Goal: Find specific page/section: Find specific page/section

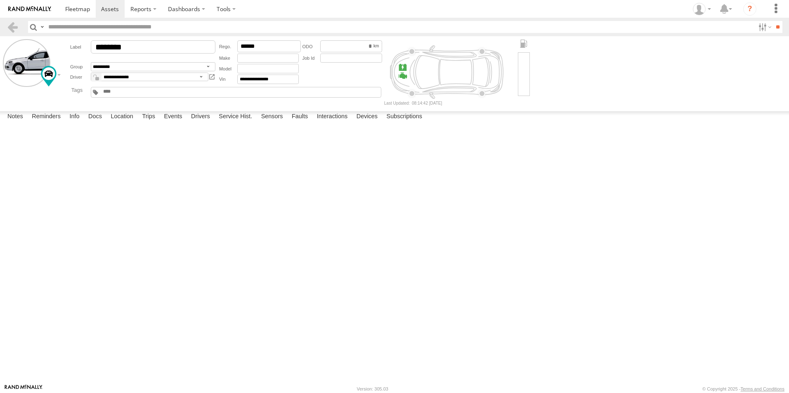
select select "*****"
click at [79, 13] on link at bounding box center [77, 9] width 36 height 18
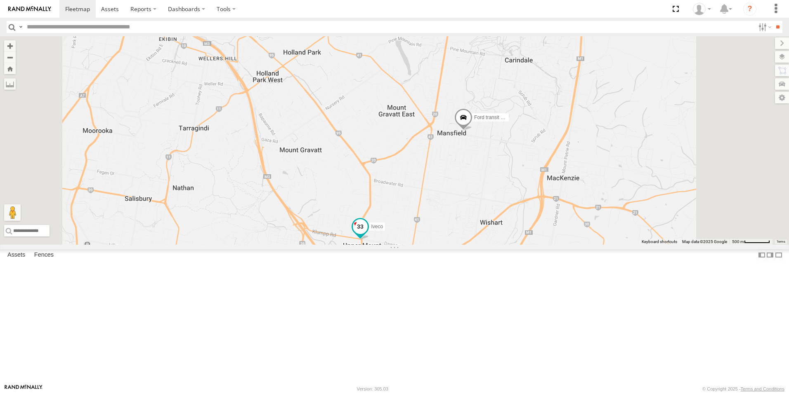
click at [383, 230] on span "Iveco" at bounding box center [377, 227] width 12 height 6
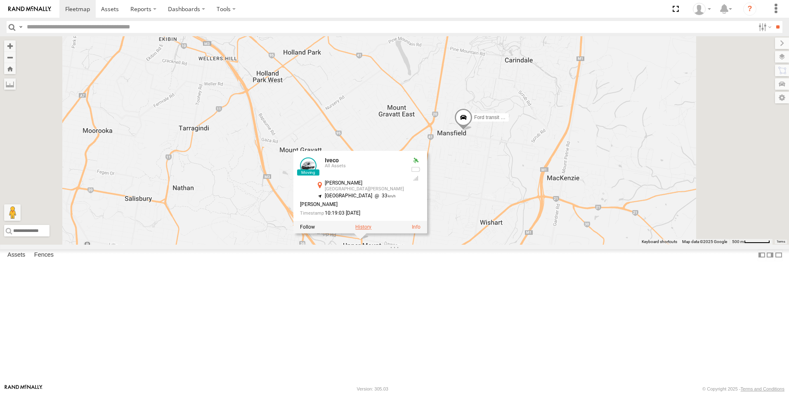
click at [371, 231] on label at bounding box center [363, 228] width 16 height 6
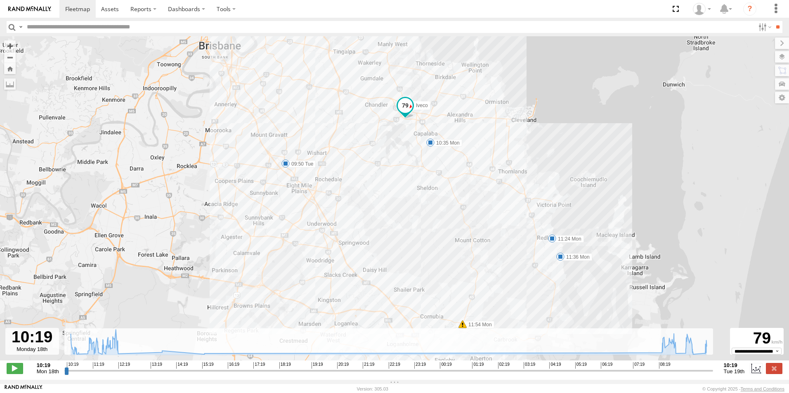
drag, startPoint x: 367, startPoint y: 268, endPoint x: 380, endPoint y: 282, distance: 19.6
click at [379, 285] on div "Iveco 10:35 Mon 11:24 Mon 11:36 Mon 11:54 Mon 12:09 Mon 09:50 Tue" at bounding box center [394, 202] width 789 height 333
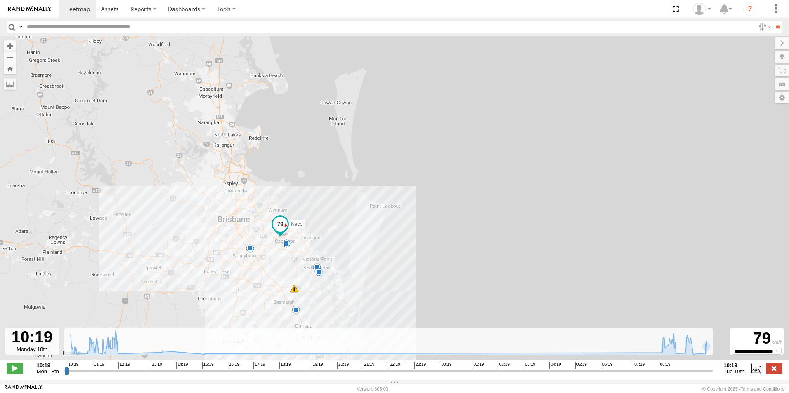
click at [771, 374] on label at bounding box center [773, 368] width 16 height 11
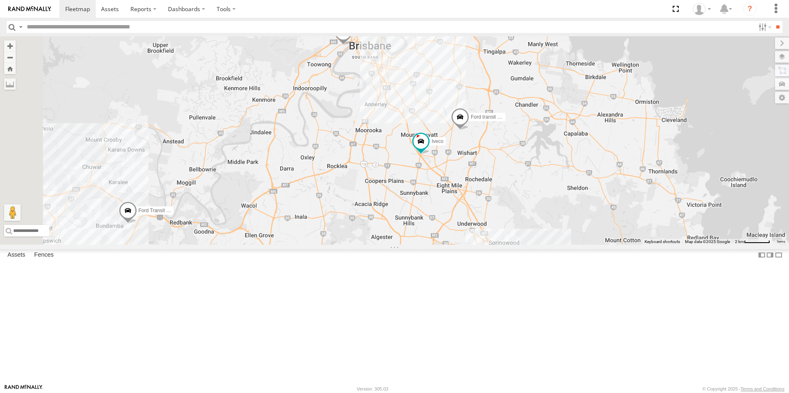
drag, startPoint x: 325, startPoint y: 287, endPoint x: 465, endPoint y: 181, distance: 175.4
click at [465, 181] on div "Hino Truck Ford Transit (New) Renault Van 5- Renault Master - 052•LI8 Ford tran…" at bounding box center [394, 140] width 789 height 209
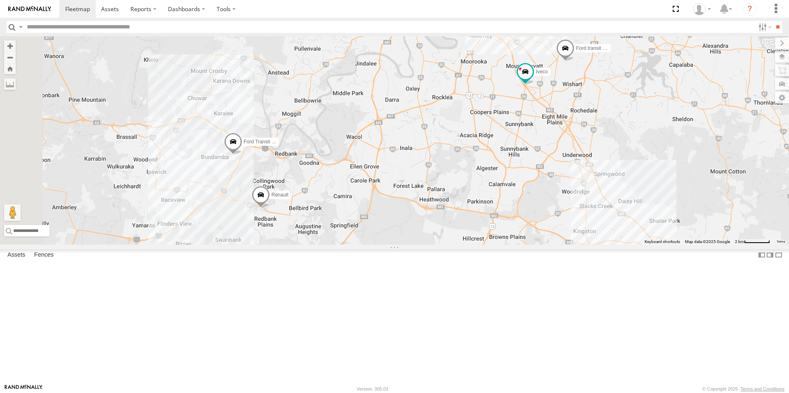
drag, startPoint x: 359, startPoint y: 305, endPoint x: 464, endPoint y: 256, distance: 115.7
click at [464, 245] on div "Hino Truck Ford Transit (New) Renault Van 5- Renault Master - 052•LI8 Ford tran…" at bounding box center [394, 140] width 789 height 209
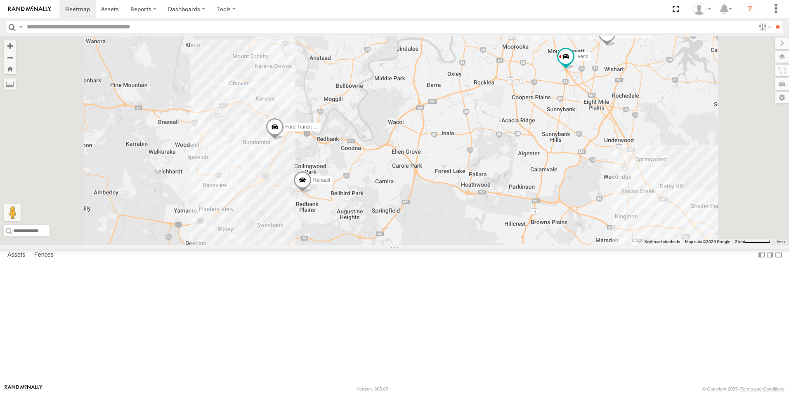
drag, startPoint x: 374, startPoint y: 231, endPoint x: 392, endPoint y: 265, distance: 38.2
click at [391, 245] on div "Hino Truck Ford Transit (New) Renault Van 5- Renault Master - 052•LI8 Ford tran…" at bounding box center [394, 140] width 789 height 209
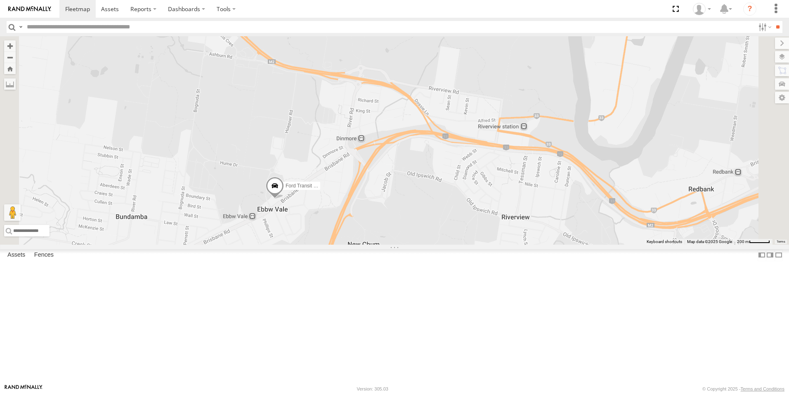
click at [326, 189] on span "Ford Transit (New)" at bounding box center [305, 186] width 41 height 6
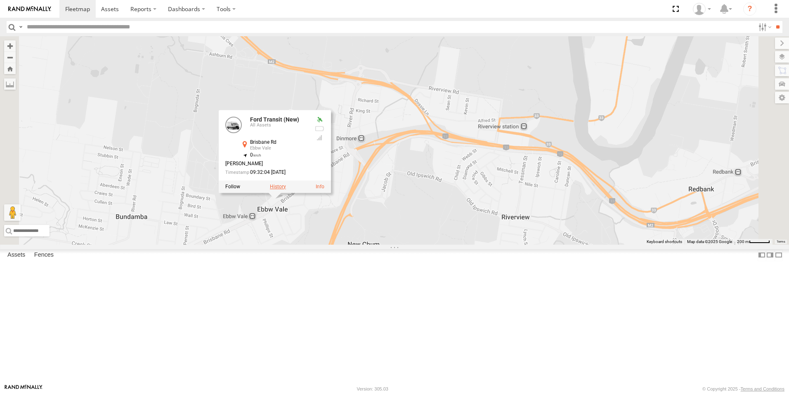
click at [286, 190] on label at bounding box center [278, 187] width 16 height 6
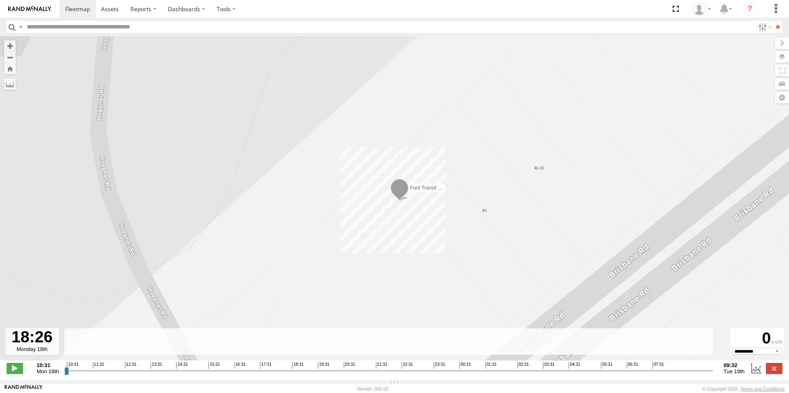
drag, startPoint x: 287, startPoint y: 330, endPoint x: 317, endPoint y: 321, distance: 30.4
drag, startPoint x: 317, startPoint y: 321, endPoint x: 461, endPoint y: 348, distance: 147.2
click at [461, 367] on input "range" at bounding box center [388, 371] width 648 height 8
drag, startPoint x: 463, startPoint y: 375, endPoint x: 771, endPoint y: 358, distance: 308.5
click at [713, 367] on input "range" at bounding box center [388, 371] width 648 height 8
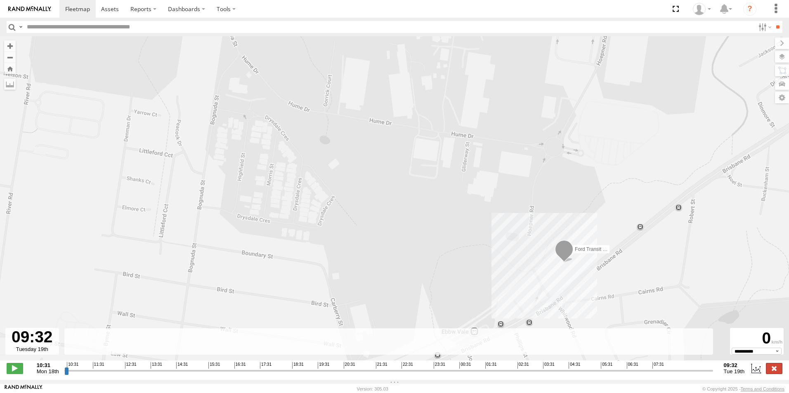
click at [776, 370] on label at bounding box center [773, 368] width 16 height 11
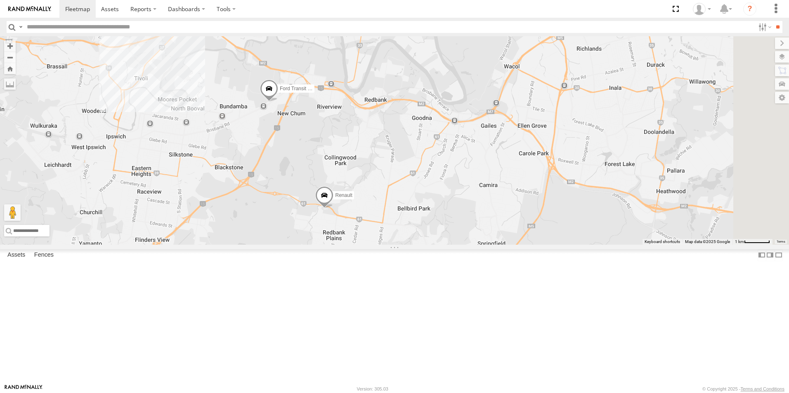
drag, startPoint x: 460, startPoint y: 329, endPoint x: 453, endPoint y: 250, distance: 79.1
click at [448, 208] on div "Ford Transit (New) Renault" at bounding box center [394, 140] width 789 height 209
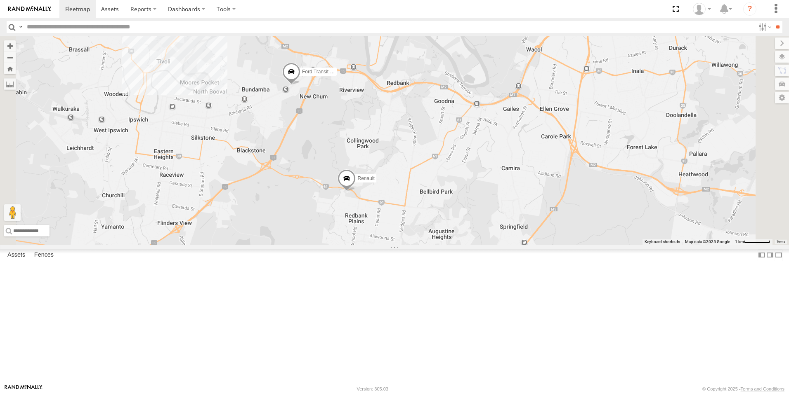
drag, startPoint x: 424, startPoint y: 279, endPoint x: 448, endPoint y: 259, distance: 32.2
click at [447, 245] on div "Ford Transit (New) Renault" at bounding box center [394, 140] width 789 height 209
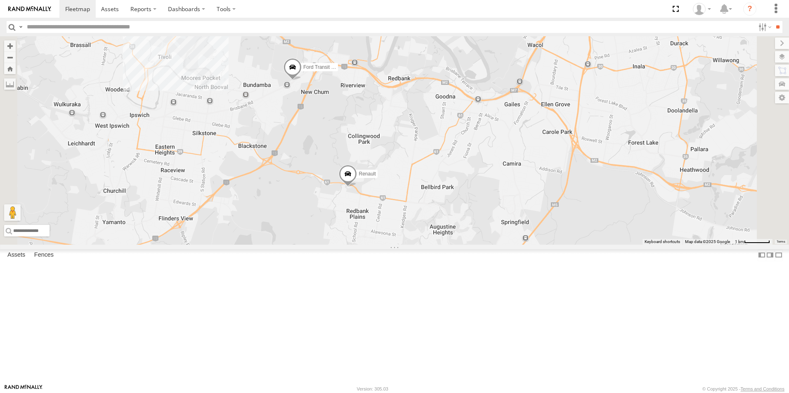
click at [357, 188] on span at bounding box center [348, 176] width 18 height 22
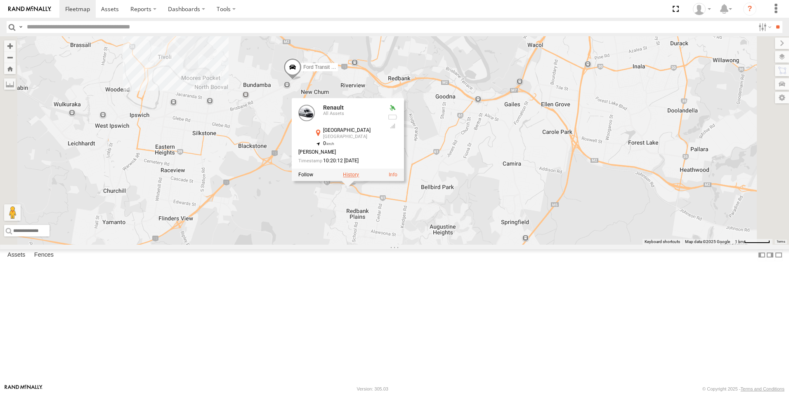
click at [359, 178] on label at bounding box center [351, 175] width 16 height 6
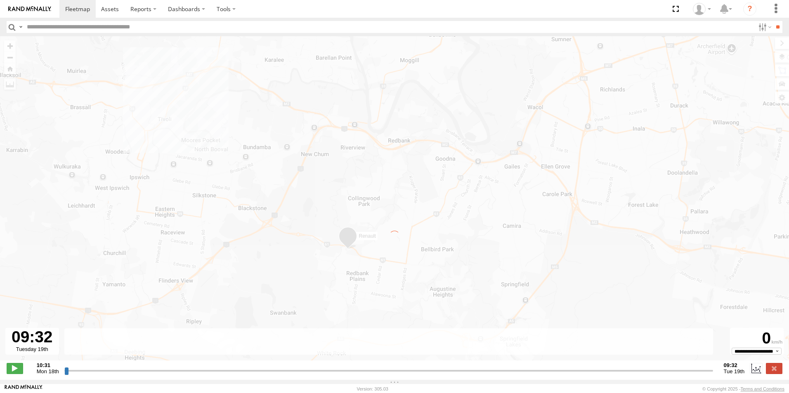
type input "**********"
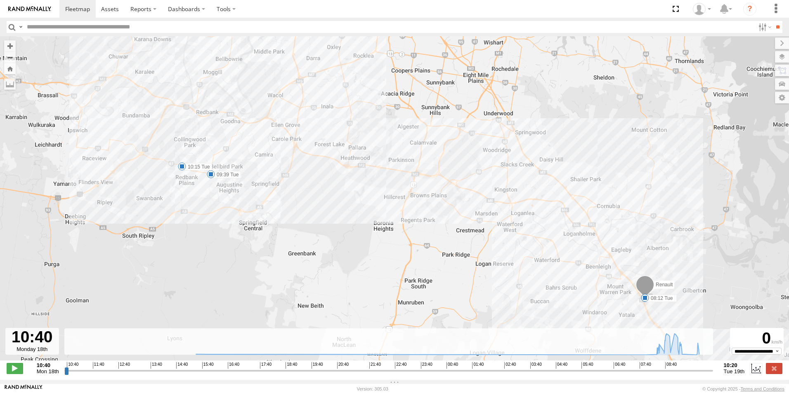
drag, startPoint x: 224, startPoint y: 197, endPoint x: 245, endPoint y: 204, distance: 22.6
click at [245, 204] on div "Renault 15:29 Mon 08:12 Tue 09:39 Tue 10:15 Tue" at bounding box center [394, 202] width 789 height 333
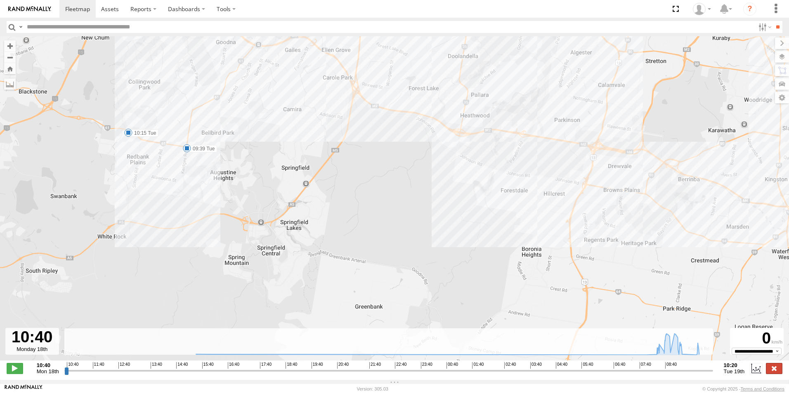
click at [770, 371] on label at bounding box center [773, 368] width 16 height 11
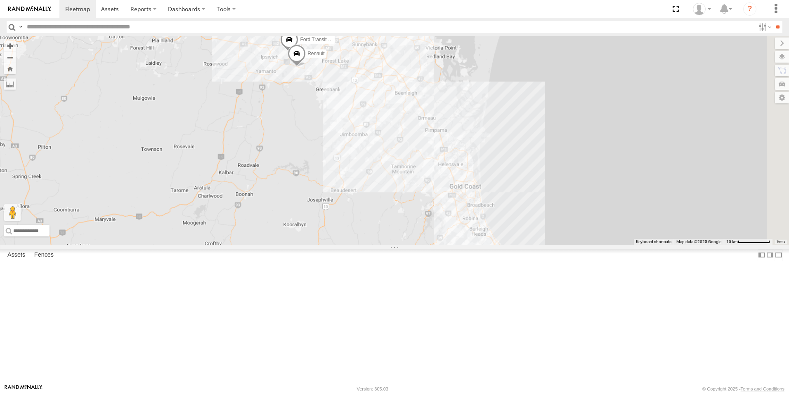
drag, startPoint x: 595, startPoint y: 322, endPoint x: 436, endPoint y: 156, distance: 229.6
click at [436, 156] on div "Ford Transit (New) Renault" at bounding box center [394, 140] width 789 height 209
